Goal: Task Accomplishment & Management: Manage account settings

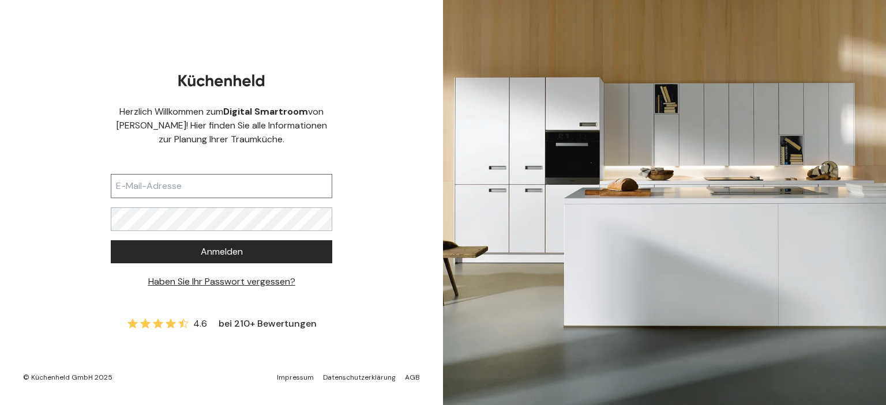
click at [178, 186] on input "text" at bounding box center [221, 186] width 221 height 24
click at [183, 191] on input "text" at bounding box center [221, 186] width 221 height 24
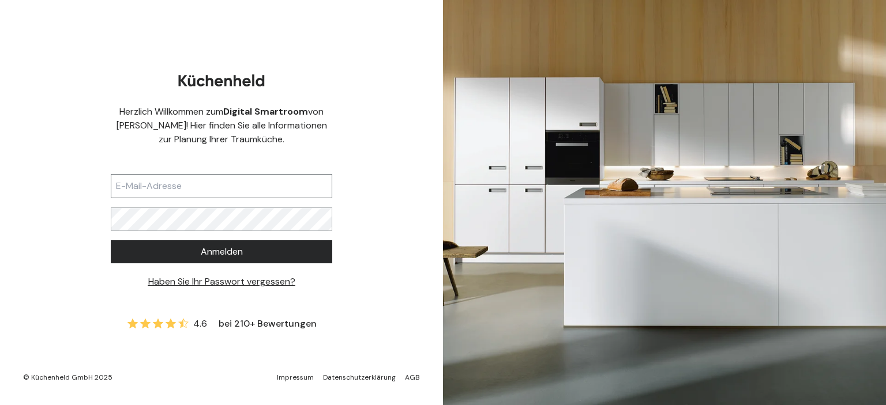
paste input "[DOMAIN_NAME][EMAIL_ADDRESS][DOMAIN_NAME]"
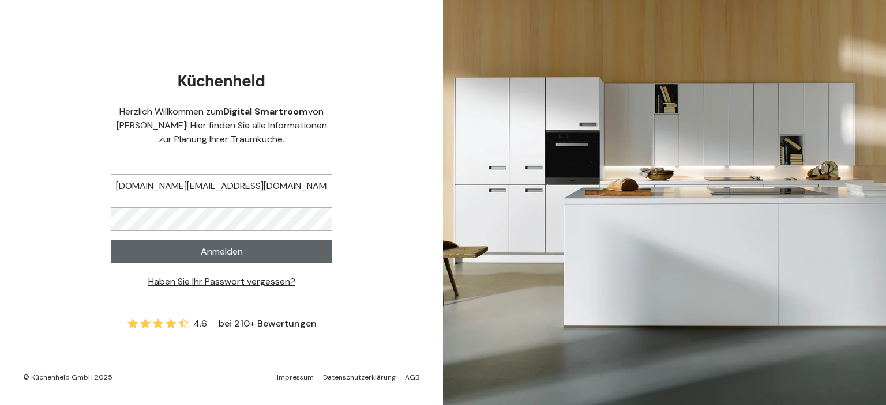
click at [214, 247] on span "Anmelden" at bounding box center [222, 252] width 42 height 14
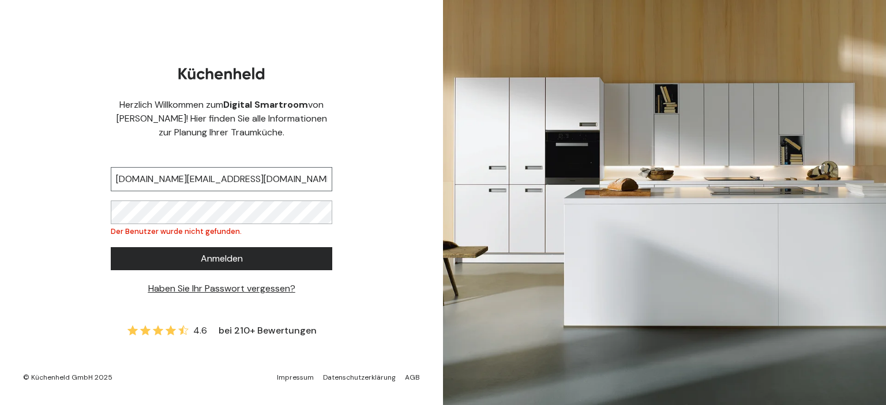
click at [266, 180] on input "[DOMAIN_NAME][EMAIL_ADDRESS][DOMAIN_NAME]" at bounding box center [221, 179] width 221 height 24
click at [122, 182] on input "[DOMAIN_NAME][EMAIL_ADDRESS][DOMAIN_NAME]" at bounding box center [221, 179] width 221 height 24
type input "[DOMAIN_NAME][EMAIL_ADDRESS][DOMAIN_NAME]"
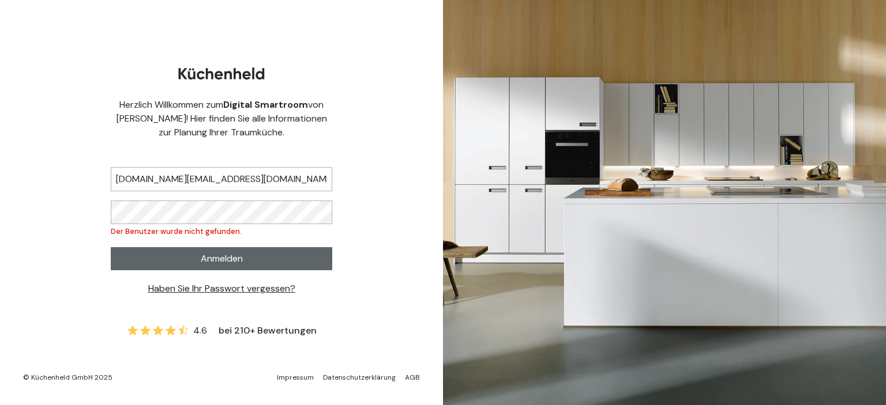
click at [239, 249] on button "Anmelden" at bounding box center [221, 258] width 221 height 23
